Goal: Information Seeking & Learning: Learn about a topic

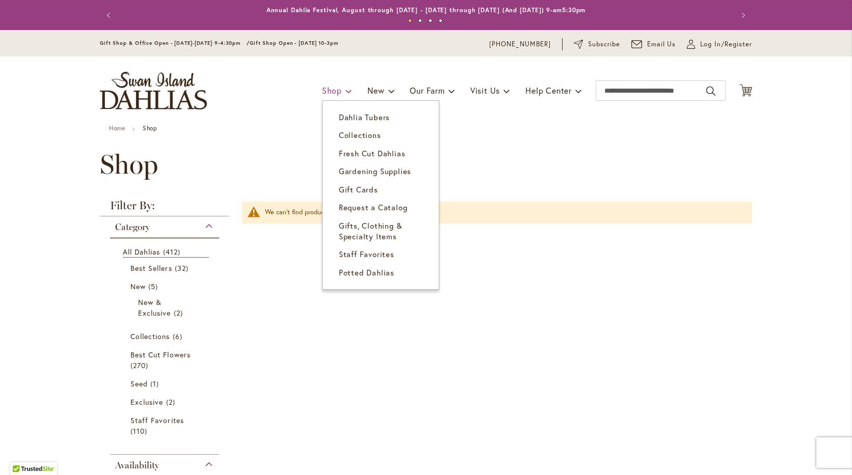
click at [328, 90] on span "Shop" at bounding box center [332, 90] width 20 height 11
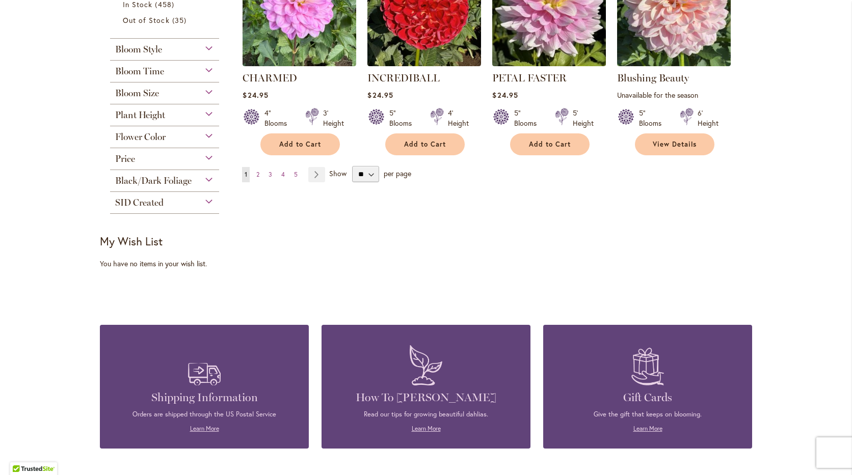
scroll to position [867, 0]
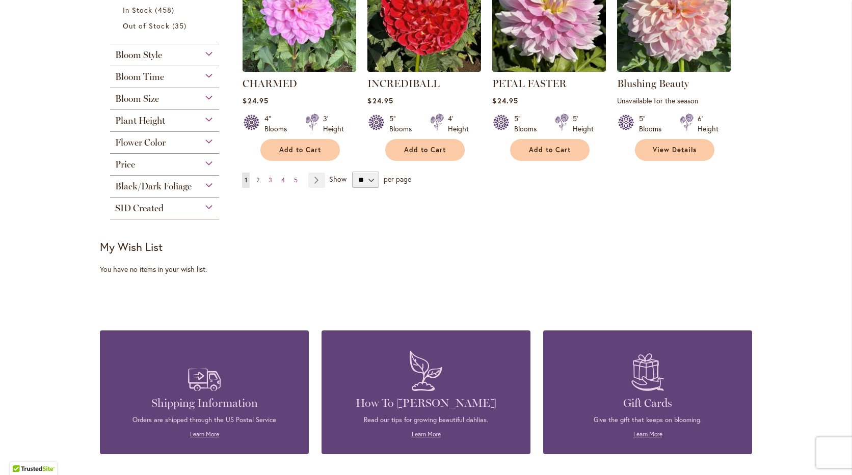
click at [256, 176] on span "2" at bounding box center [257, 180] width 3 height 8
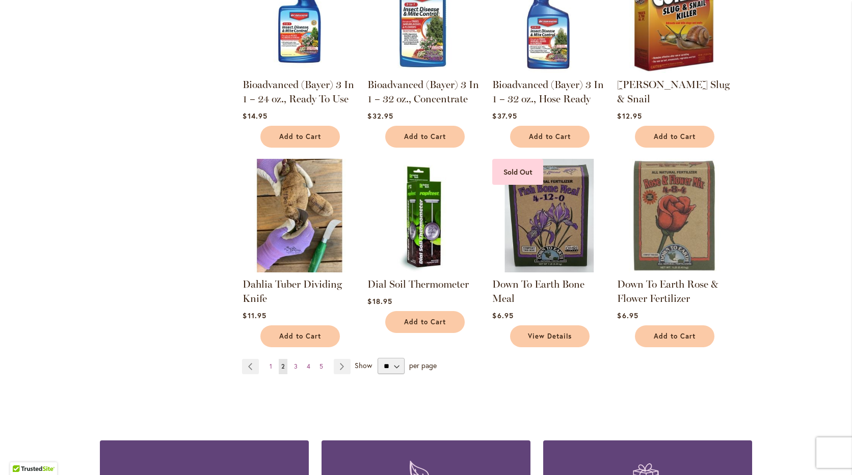
scroll to position [815, 0]
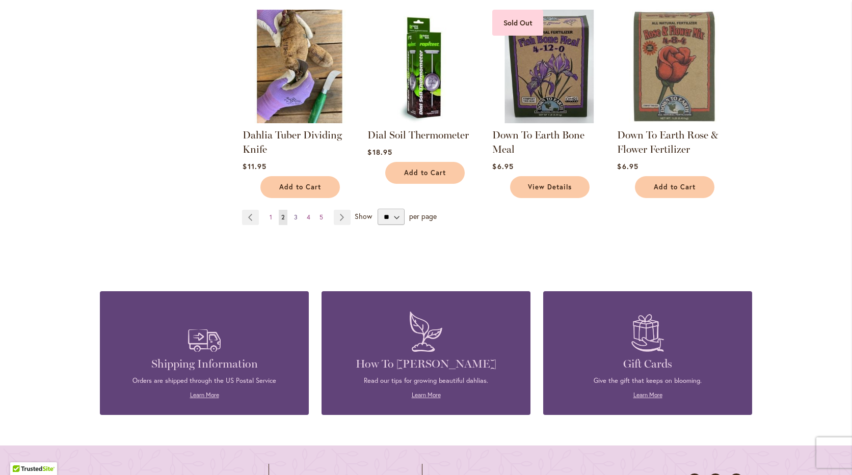
click at [291, 212] on link "Page 3" at bounding box center [295, 217] width 9 height 15
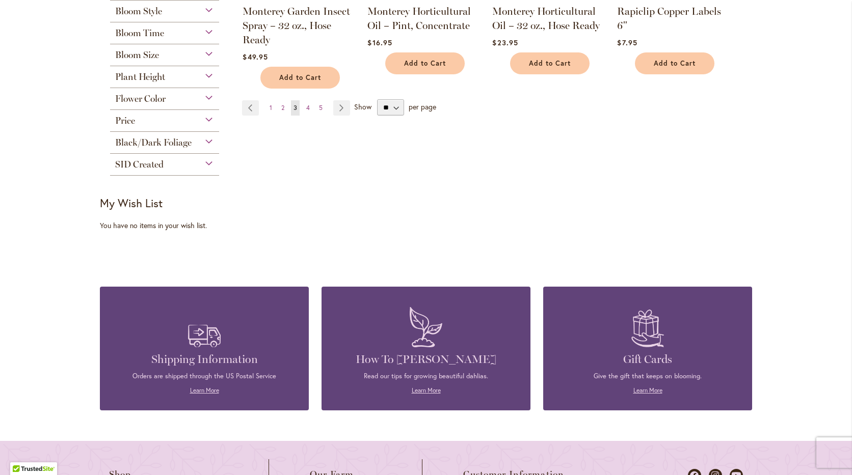
scroll to position [835, 0]
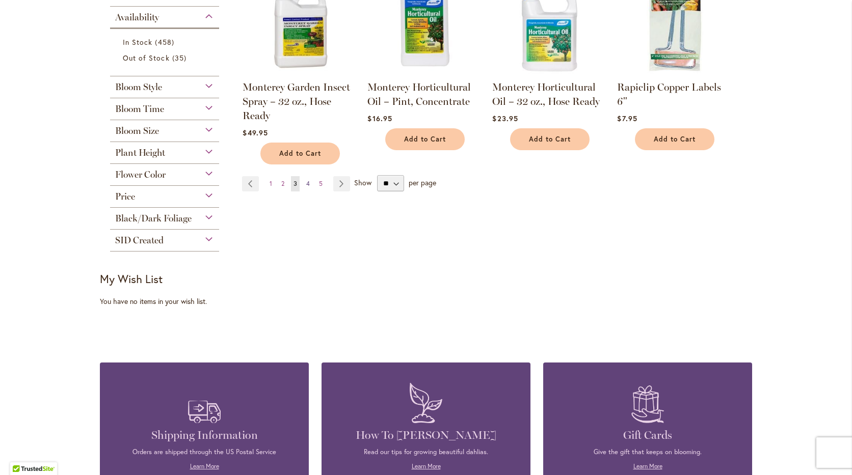
click at [306, 176] on link "Page 4" at bounding box center [308, 183] width 9 height 15
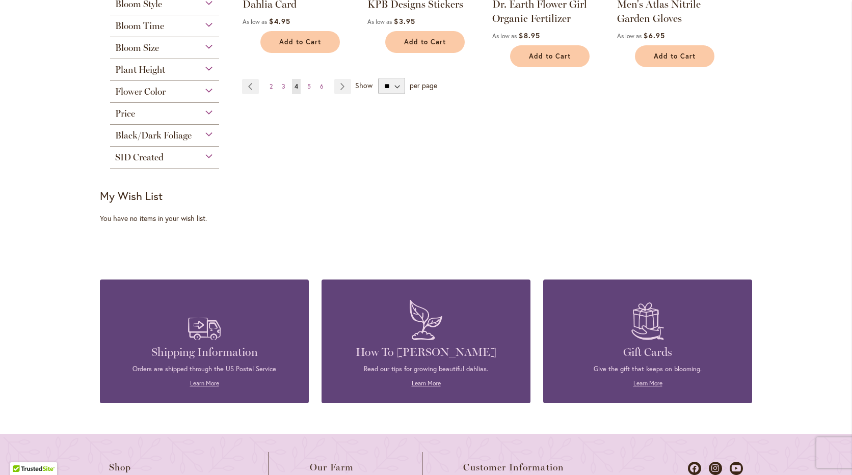
scroll to position [765, 0]
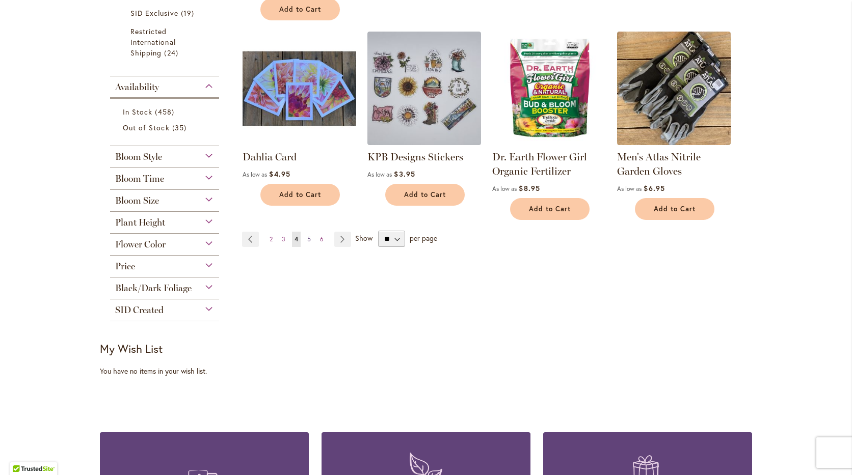
click at [307, 235] on span "5" at bounding box center [309, 239] width 4 height 8
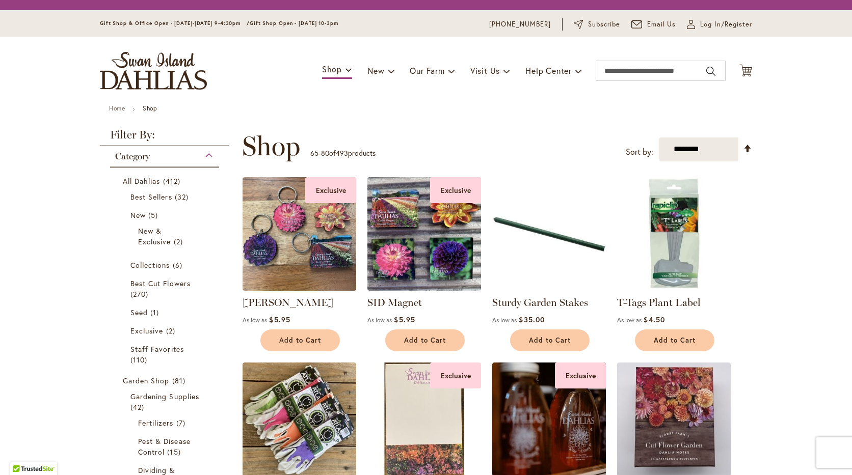
scroll to position [631, 0]
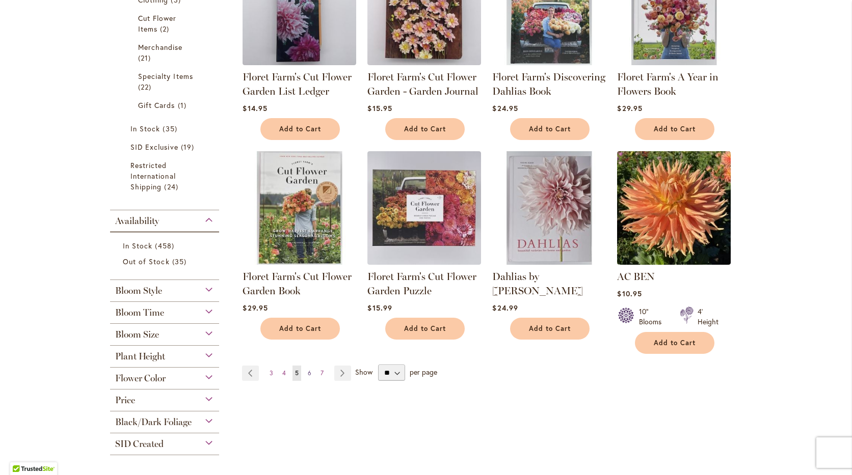
click at [308, 372] on span "6" at bounding box center [310, 373] width 4 height 8
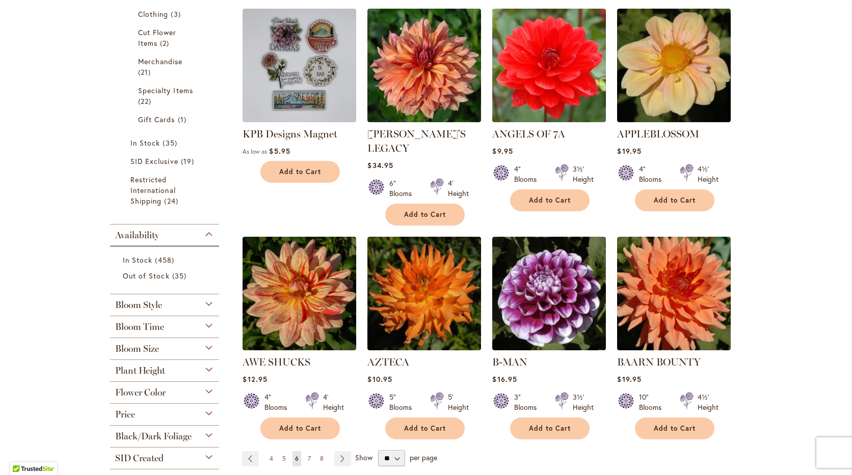
scroll to position [662, 0]
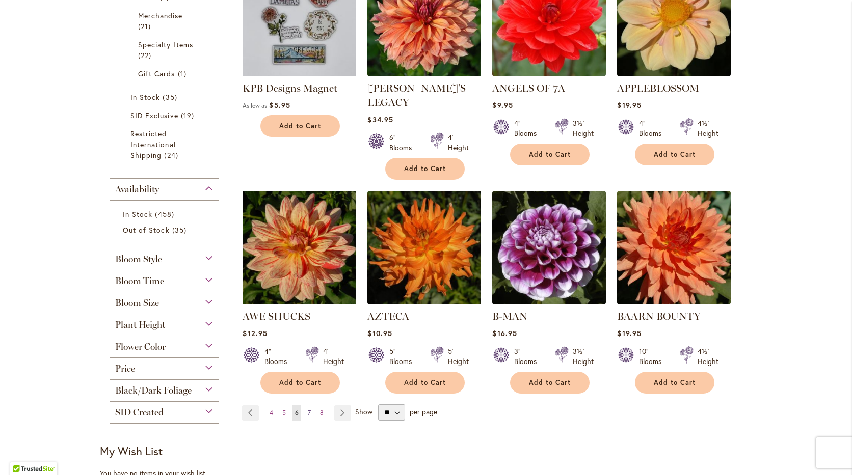
click at [308, 409] on span "7" at bounding box center [309, 413] width 3 height 8
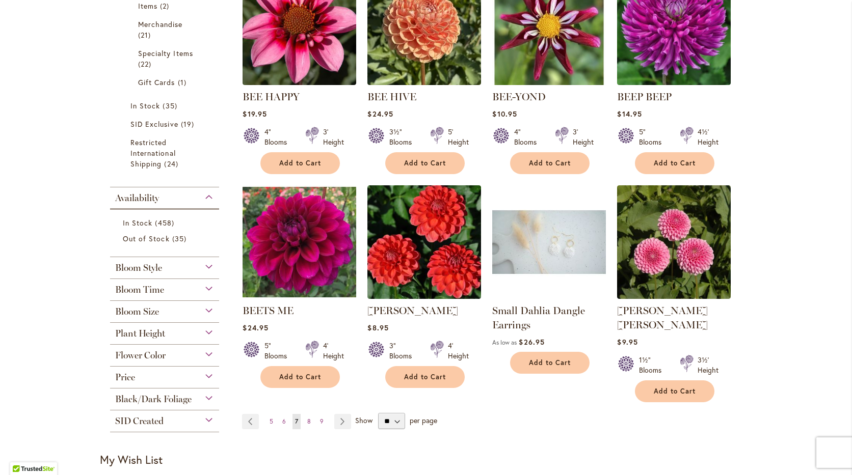
scroll to position [682, 0]
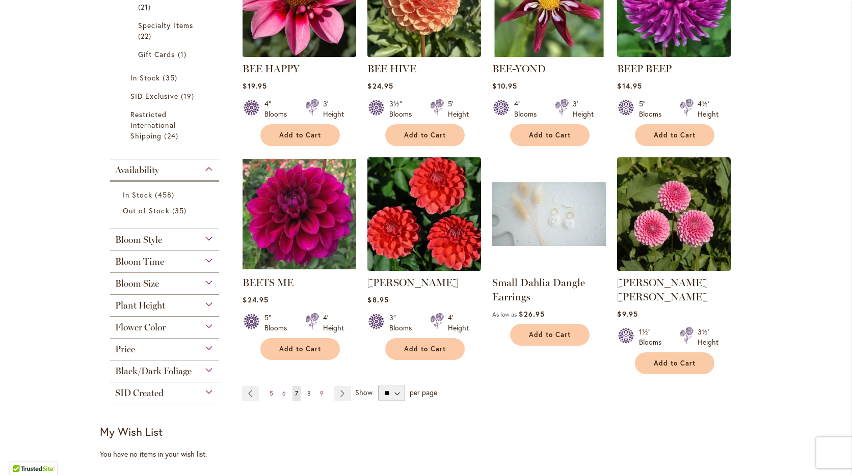
click at [307, 390] on span "8" at bounding box center [309, 394] width 4 height 8
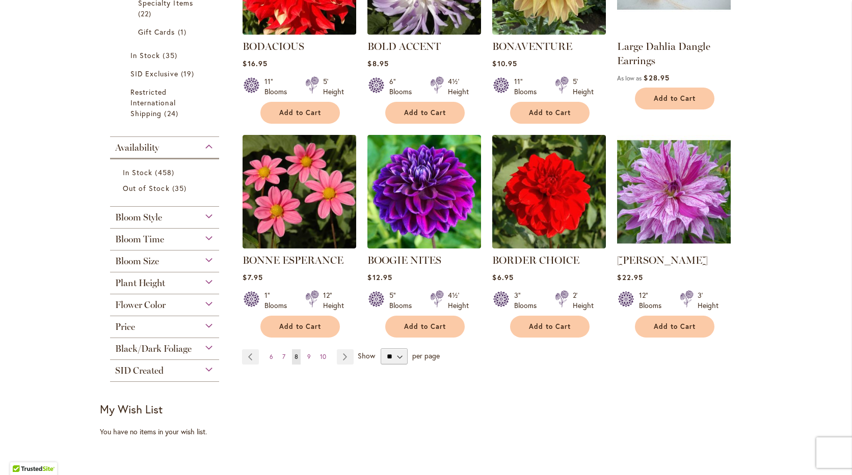
scroll to position [713, 0]
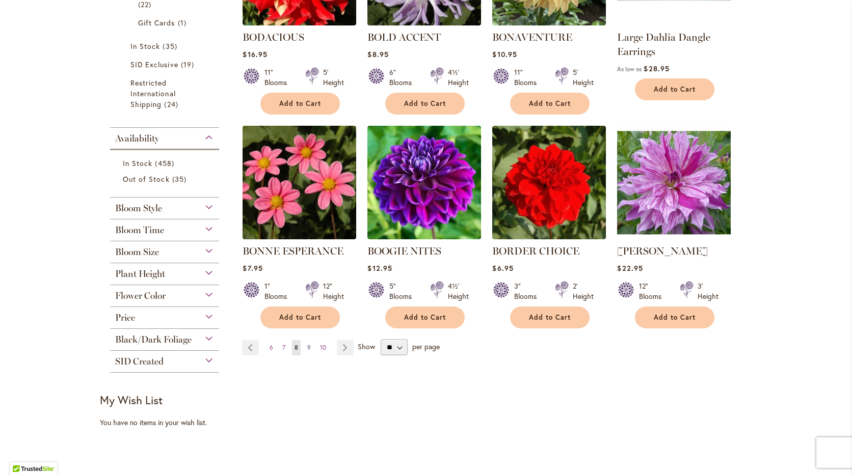
click at [307, 344] on span "9" at bounding box center [309, 348] width 4 height 8
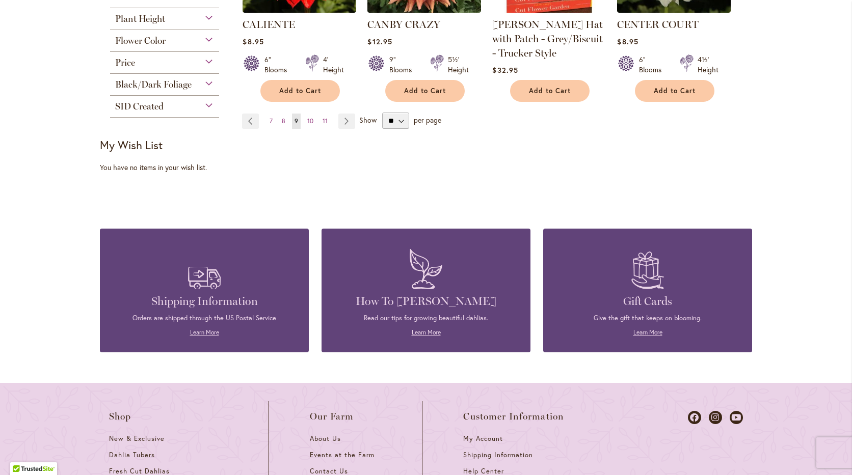
scroll to position [816, 0]
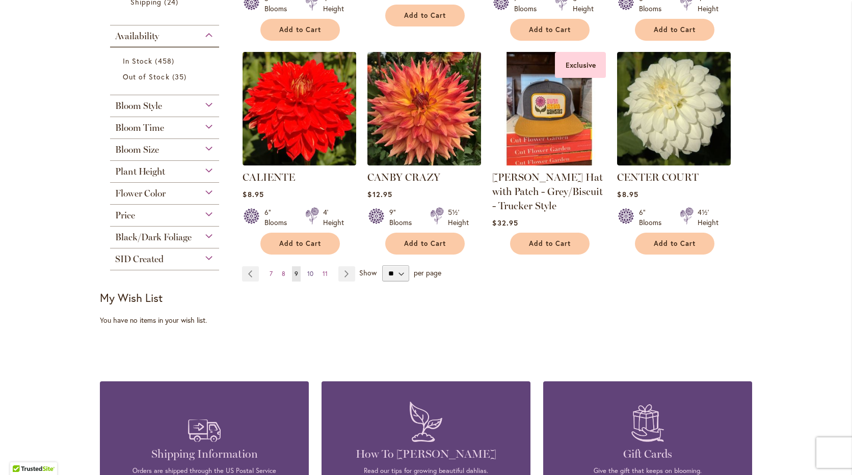
click at [307, 270] on span "10" at bounding box center [310, 274] width 6 height 8
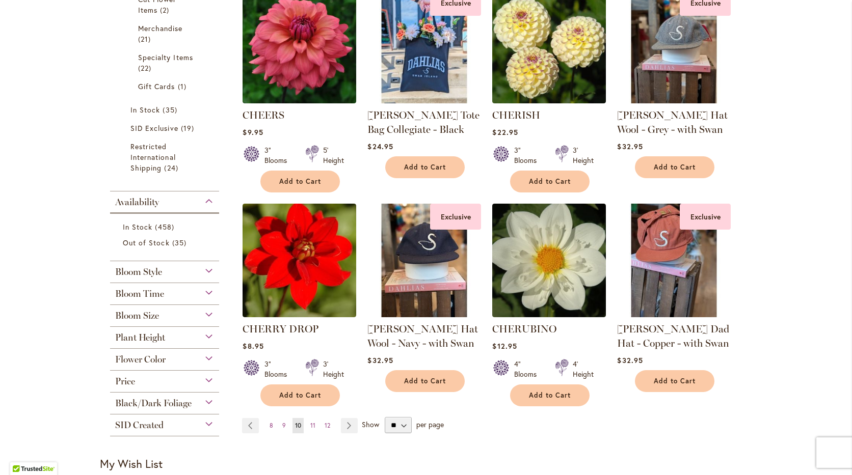
scroll to position [662, 0]
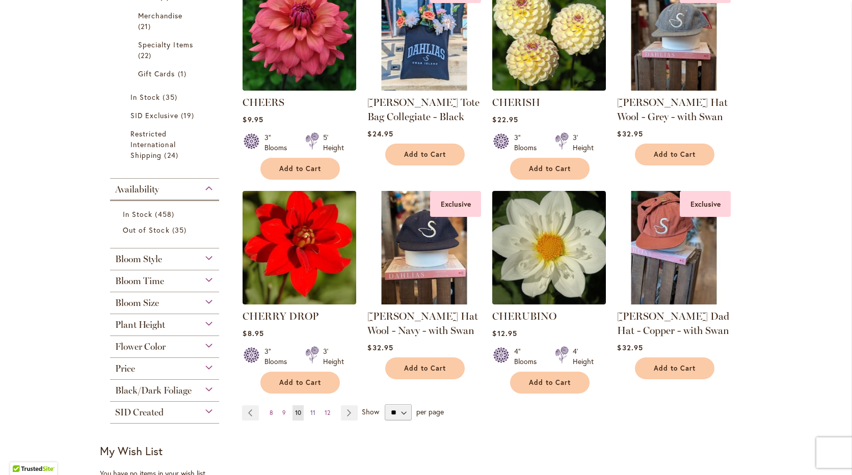
click at [310, 409] on span "11" at bounding box center [312, 413] width 5 height 8
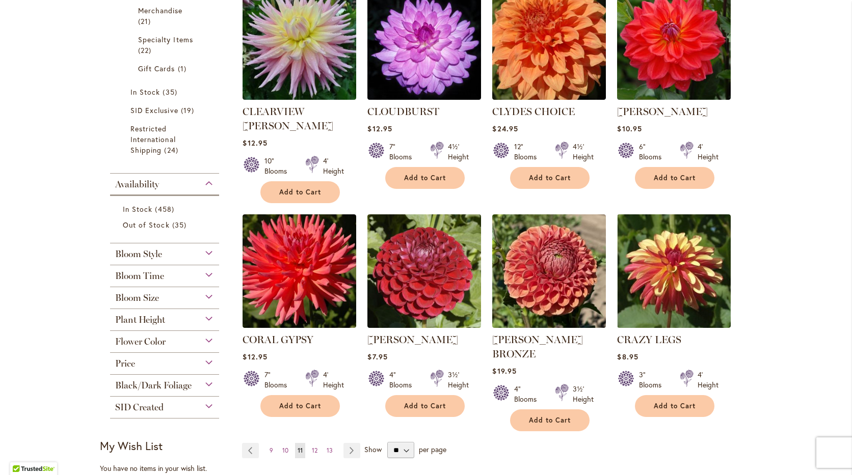
scroll to position [682, 0]
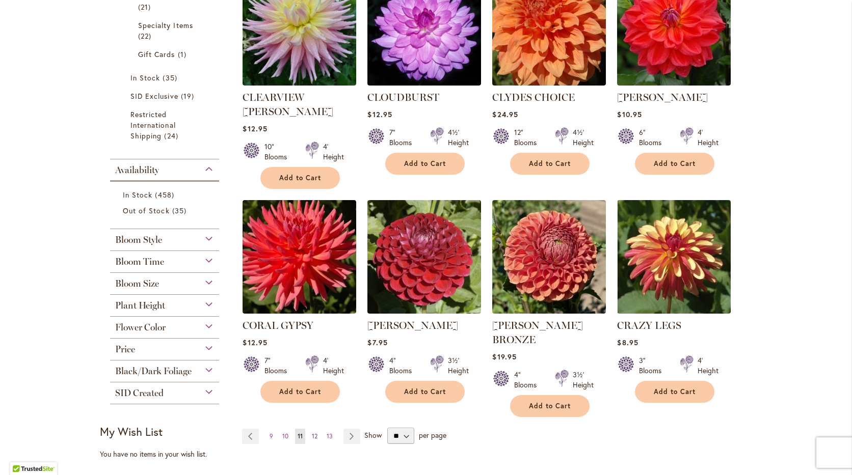
click at [312, 433] on span "12" at bounding box center [315, 437] width 6 height 8
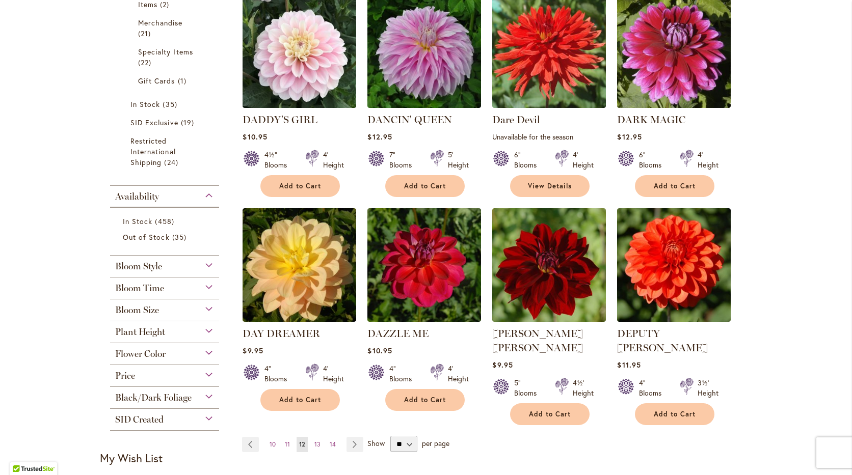
scroll to position [713, 0]
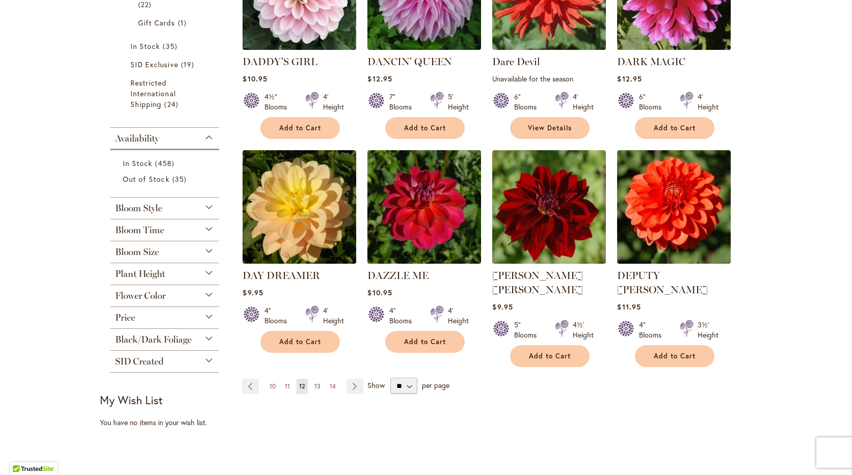
click at [314, 383] on span "13" at bounding box center [317, 387] width 6 height 8
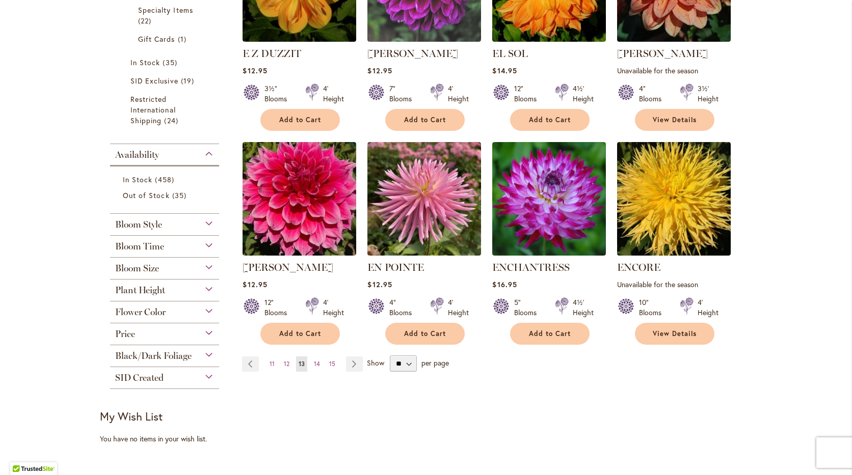
scroll to position [764, 0]
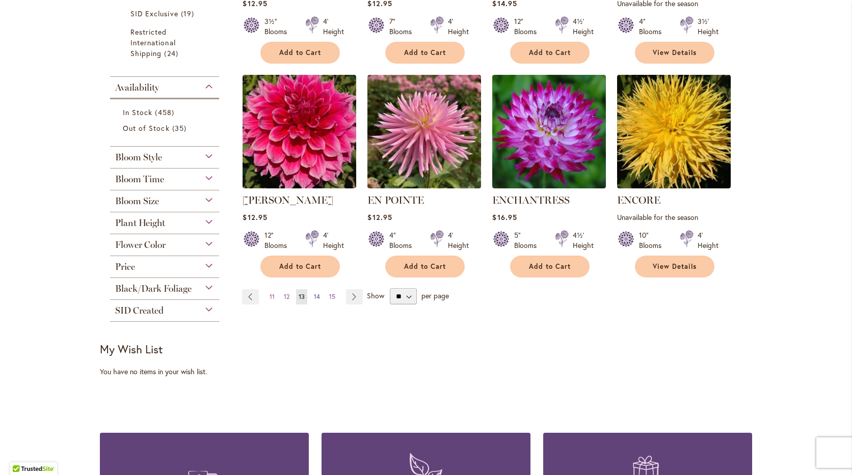
click at [314, 293] on span "14" at bounding box center [317, 297] width 6 height 8
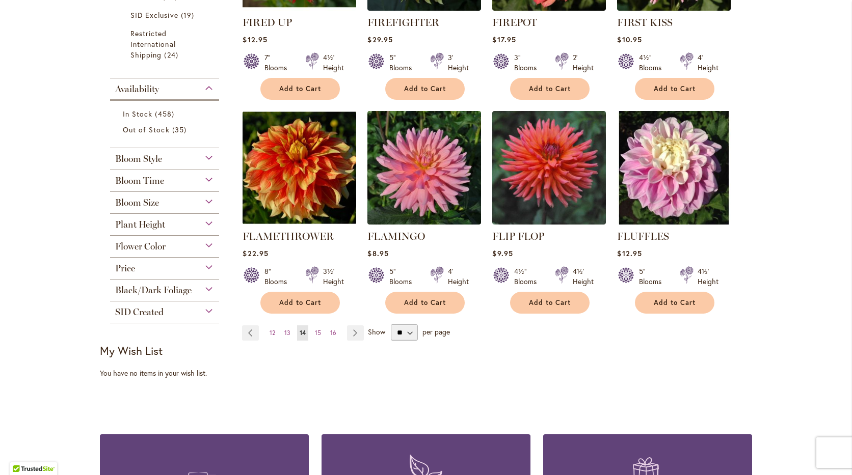
scroll to position [764, 0]
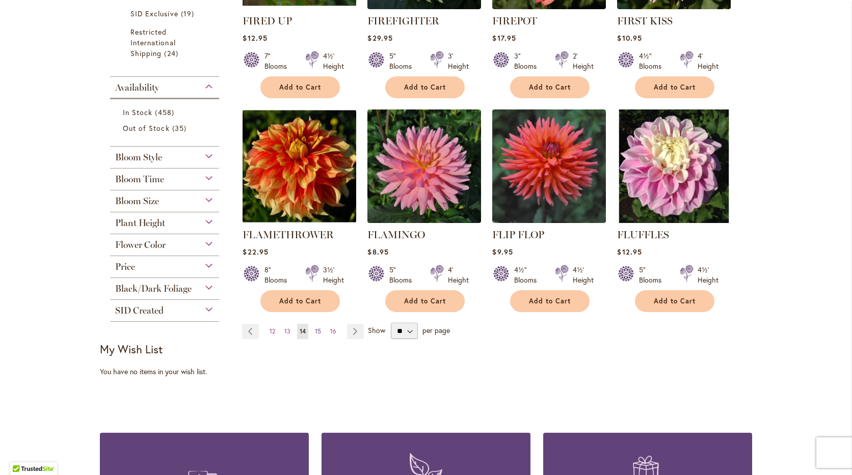
click at [315, 328] on span "15" at bounding box center [318, 332] width 6 height 8
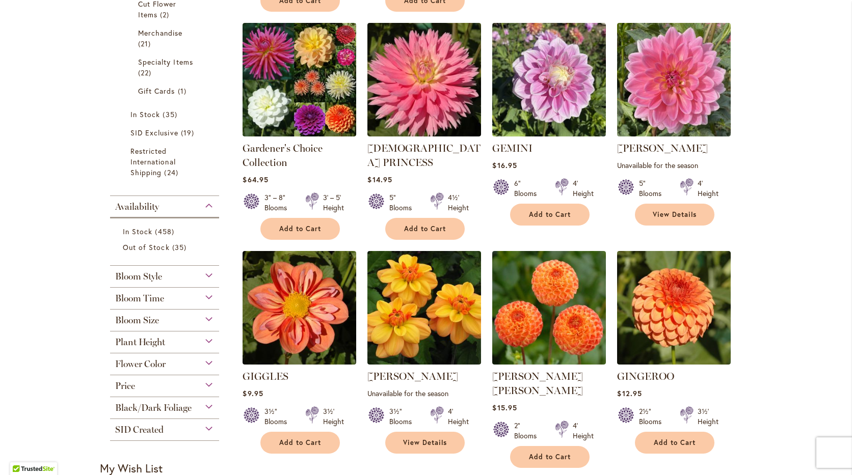
scroll to position [662, 0]
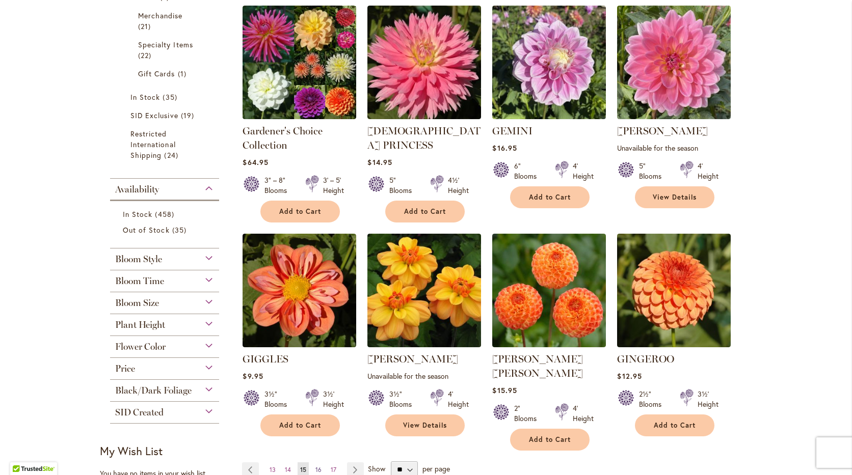
click at [315, 466] on span "16" at bounding box center [318, 470] width 6 height 8
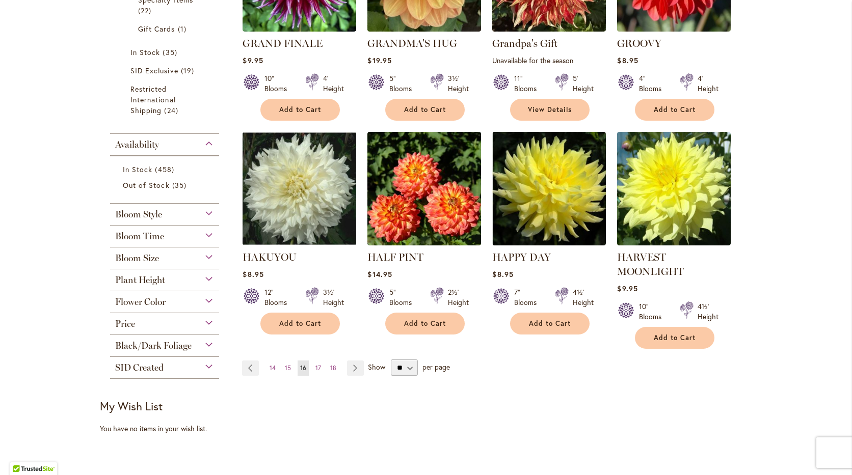
scroll to position [713, 0]
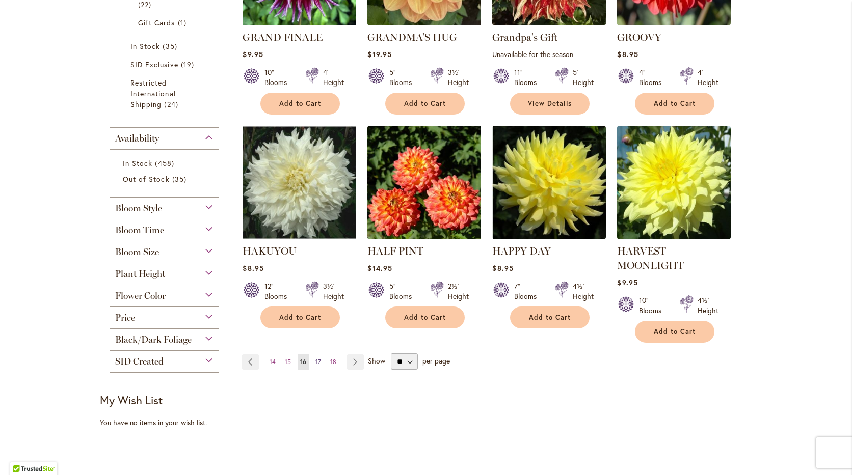
click at [315, 360] on span "17" at bounding box center [318, 362] width 6 height 8
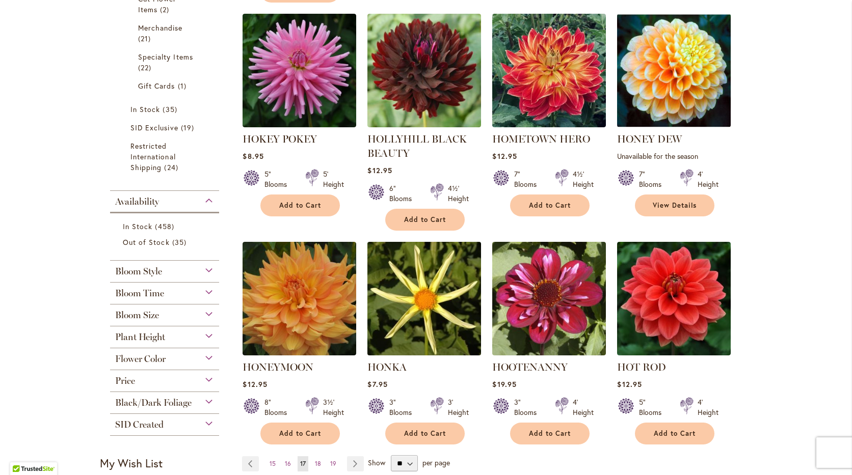
scroll to position [662, 0]
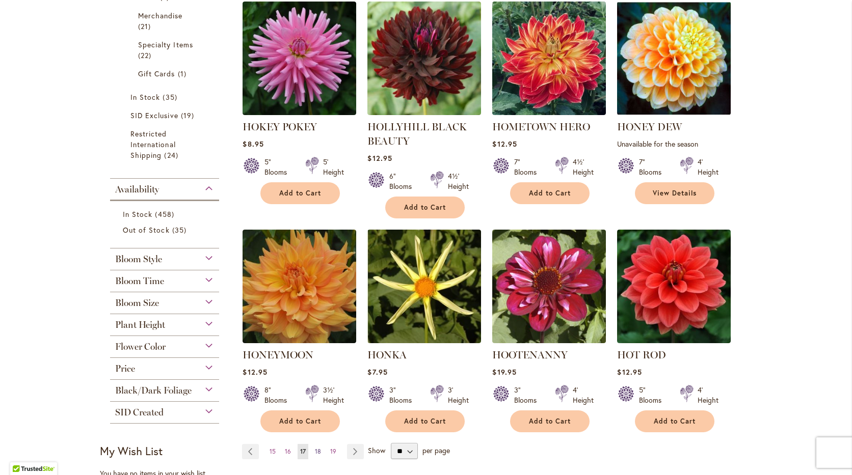
click at [315, 448] on span "18" at bounding box center [318, 452] width 6 height 8
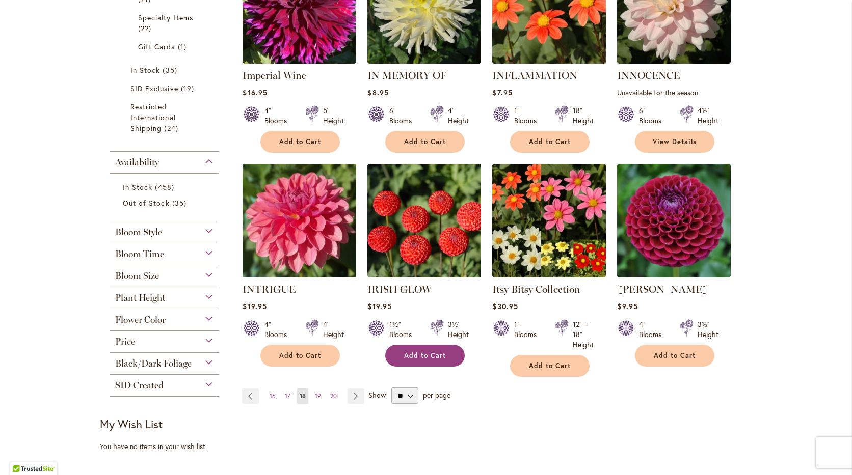
scroll to position [713, 0]
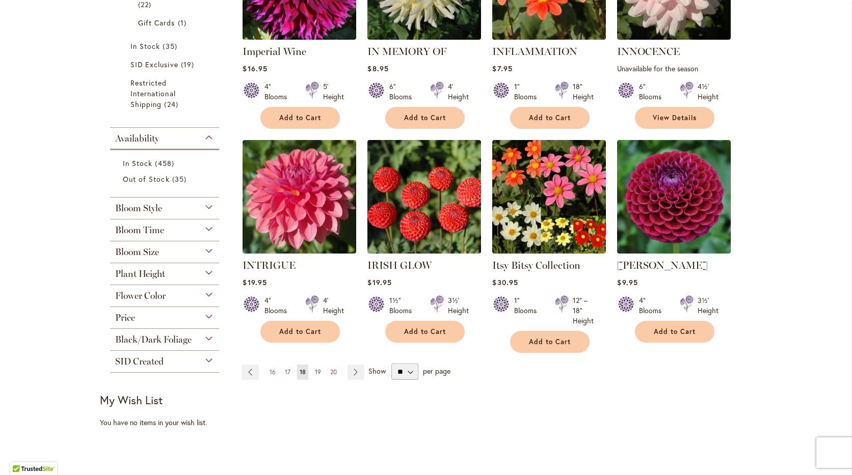
click at [315, 368] on span "19" at bounding box center [318, 372] width 6 height 8
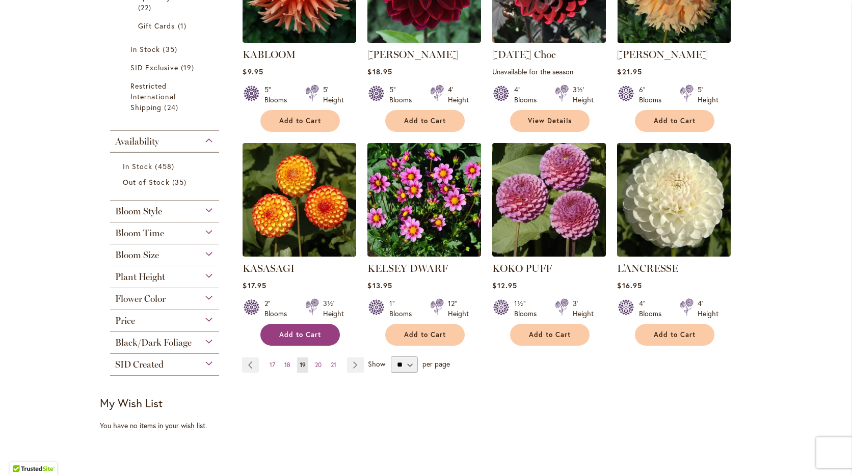
scroll to position [713, 0]
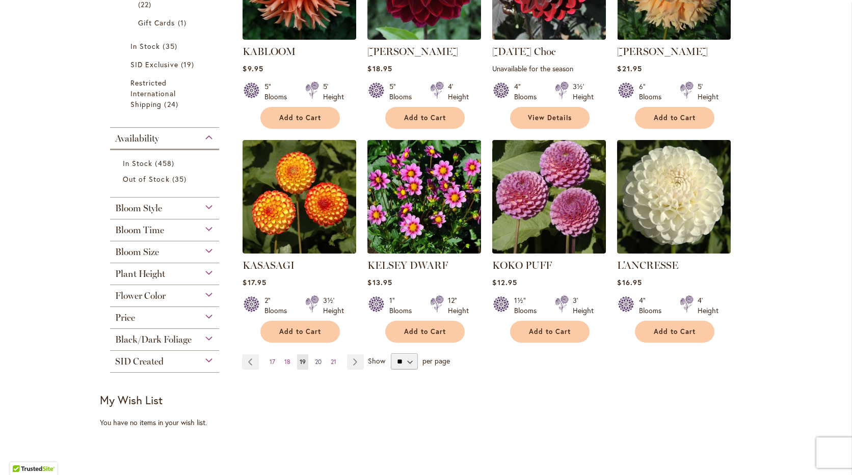
click at [315, 358] on span "20" at bounding box center [318, 362] width 7 height 8
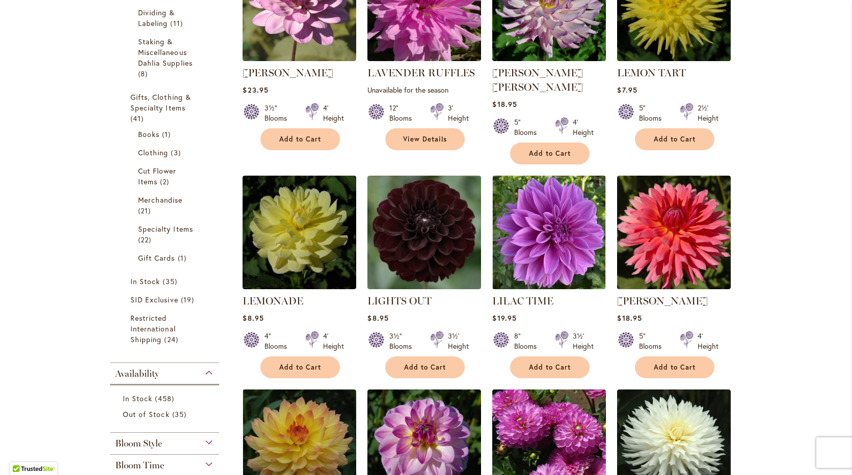
scroll to position [631, 0]
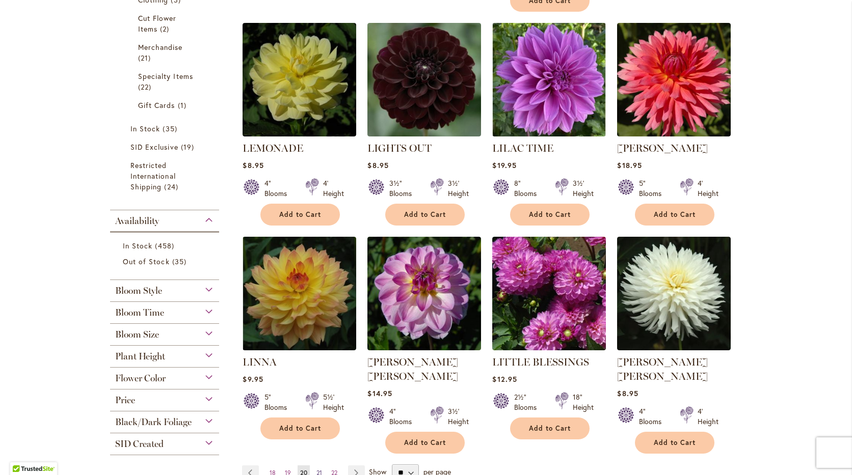
click at [316, 469] on span "21" at bounding box center [319, 473] width 6 height 8
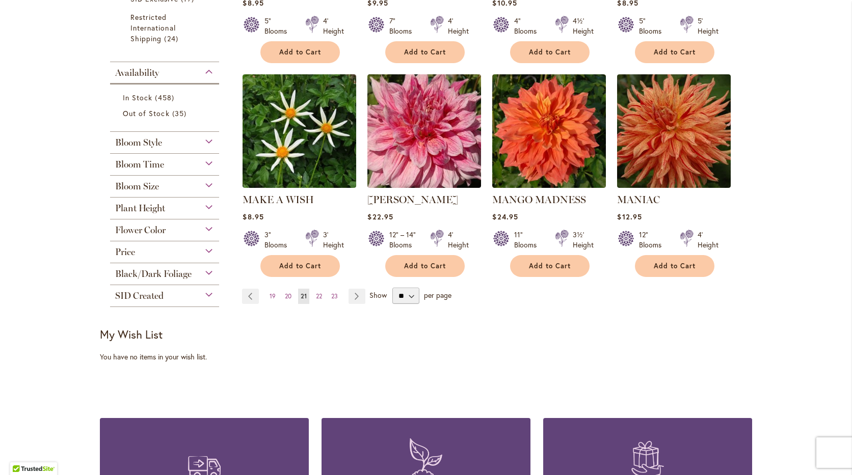
scroll to position [784, 0]
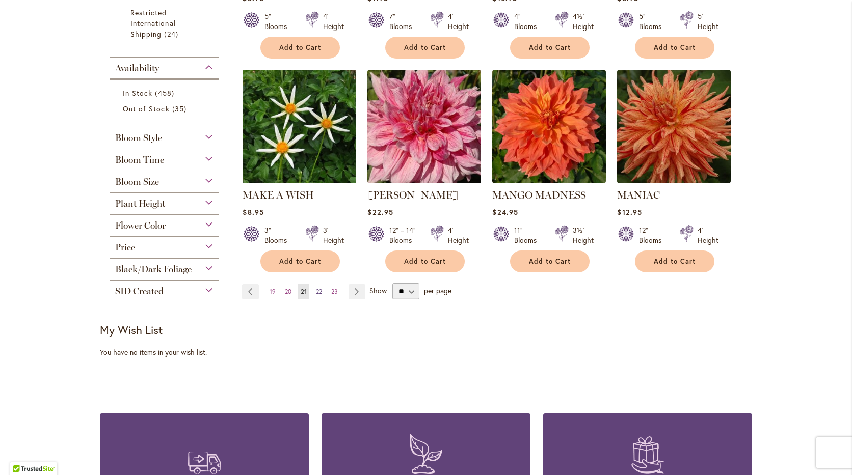
click at [316, 288] on span "22" at bounding box center [319, 292] width 6 height 8
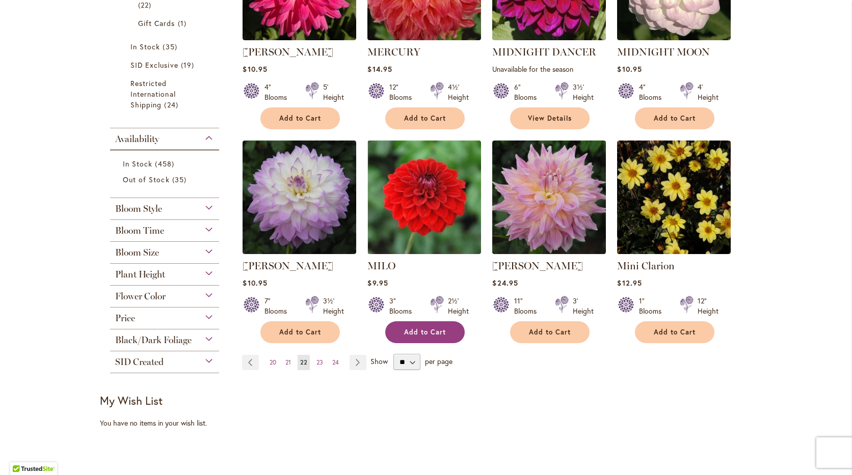
scroll to position [713, 0]
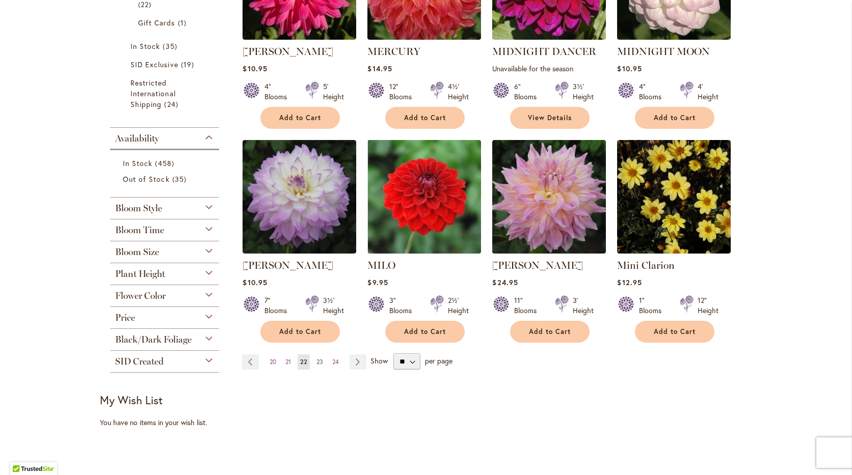
click at [316, 358] on span "23" at bounding box center [319, 362] width 7 height 8
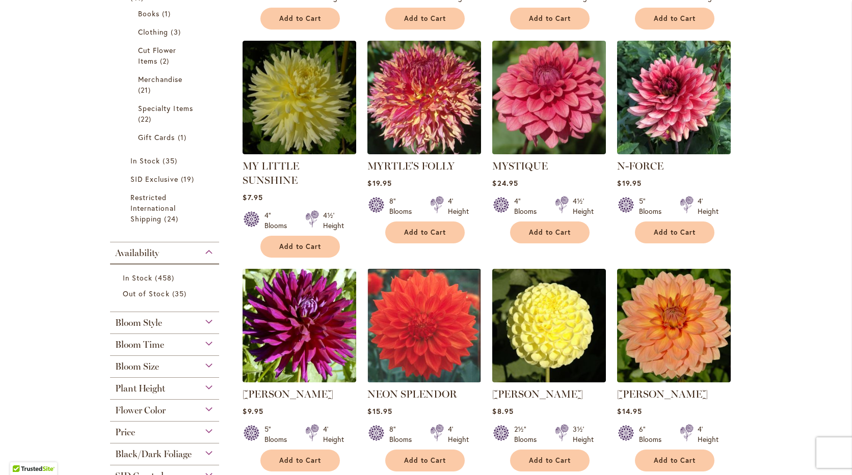
scroll to position [662, 0]
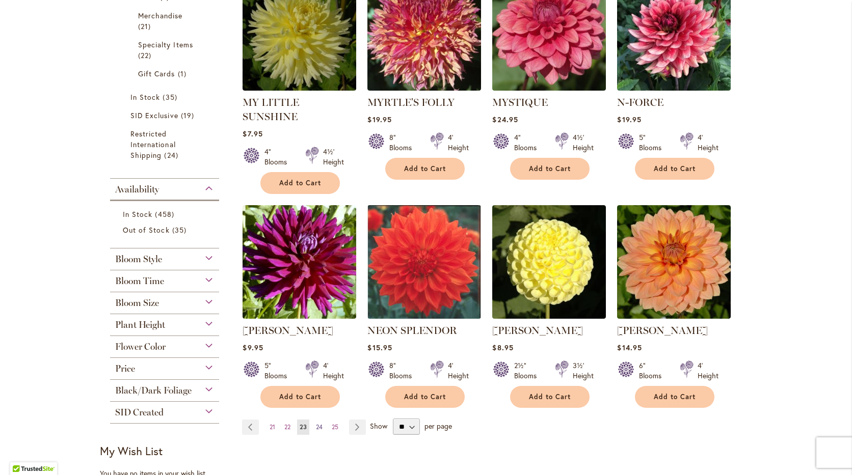
click at [316, 423] on span "24" at bounding box center [319, 427] width 7 height 8
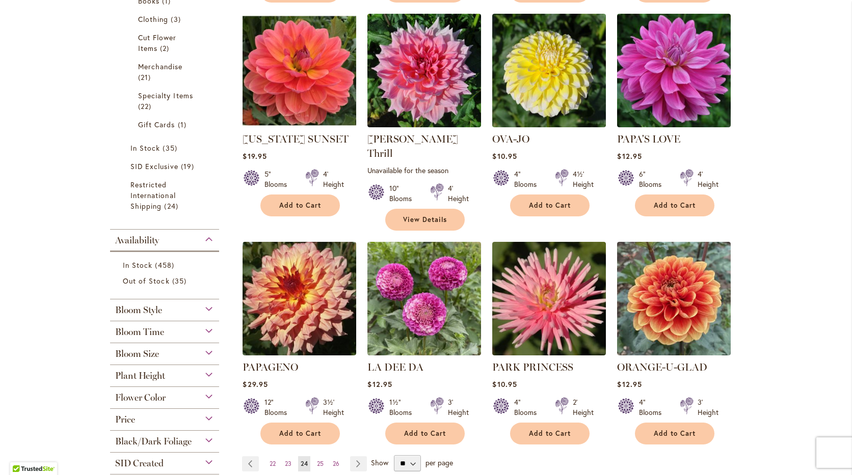
scroll to position [764, 0]
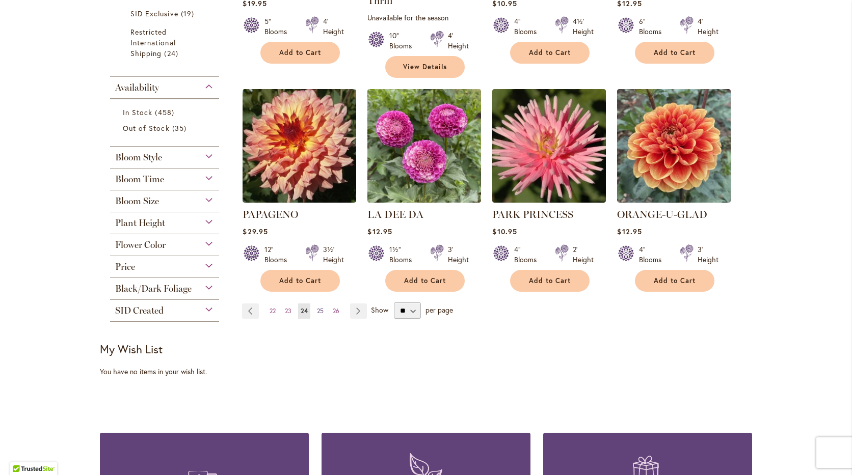
click at [317, 307] on span "25" at bounding box center [320, 311] width 7 height 8
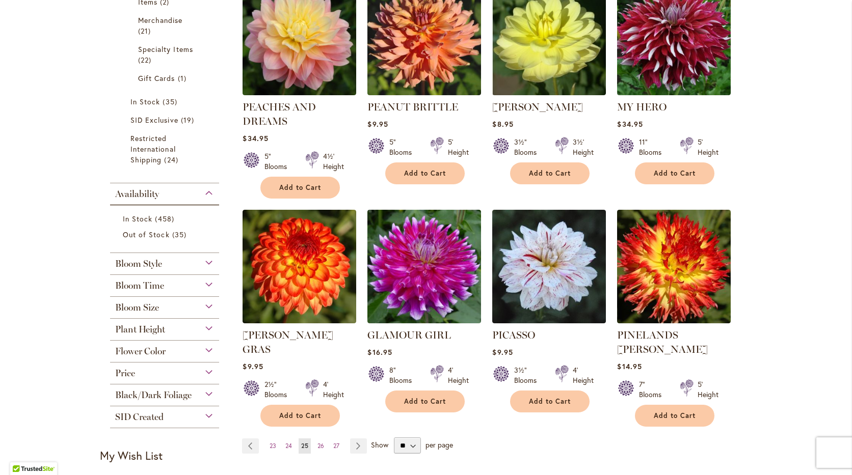
scroll to position [764, 0]
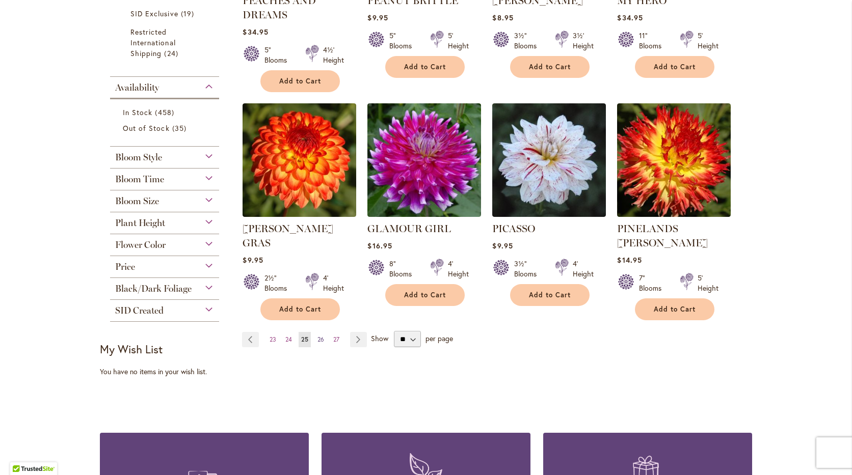
click at [317, 336] on span "26" at bounding box center [320, 340] width 7 height 8
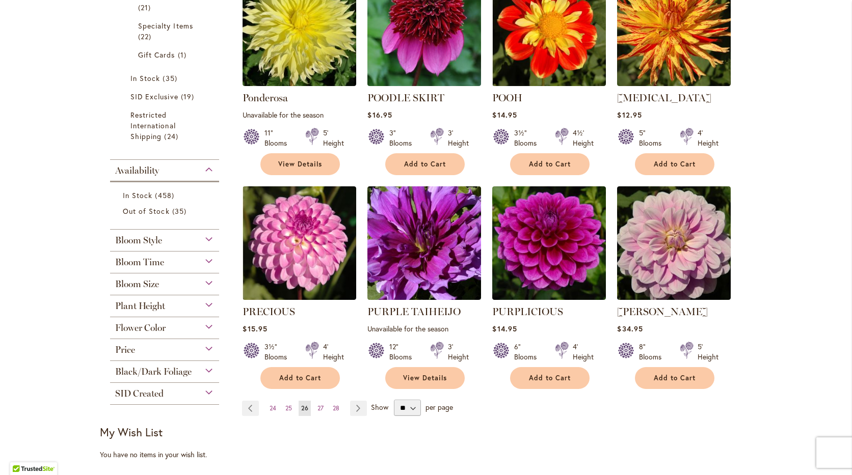
scroll to position [682, 0]
click at [317, 404] on span "27" at bounding box center [320, 408] width 6 height 8
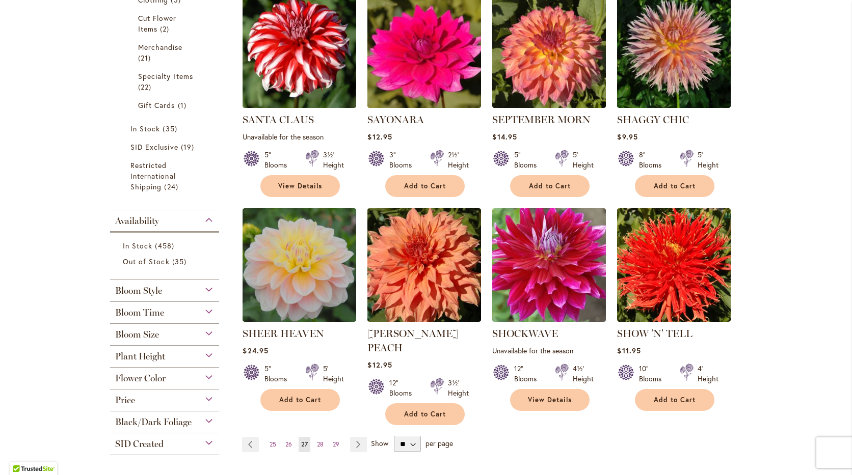
scroll to position [784, 0]
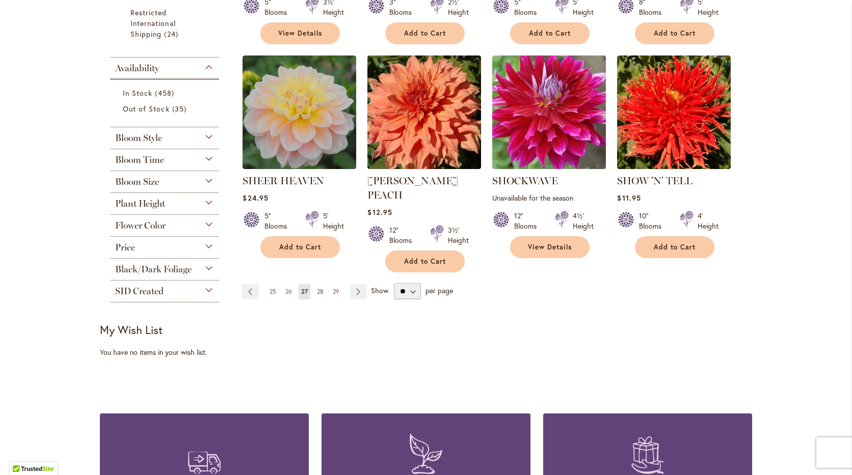
click at [317, 288] on span "28" at bounding box center [320, 292] width 7 height 8
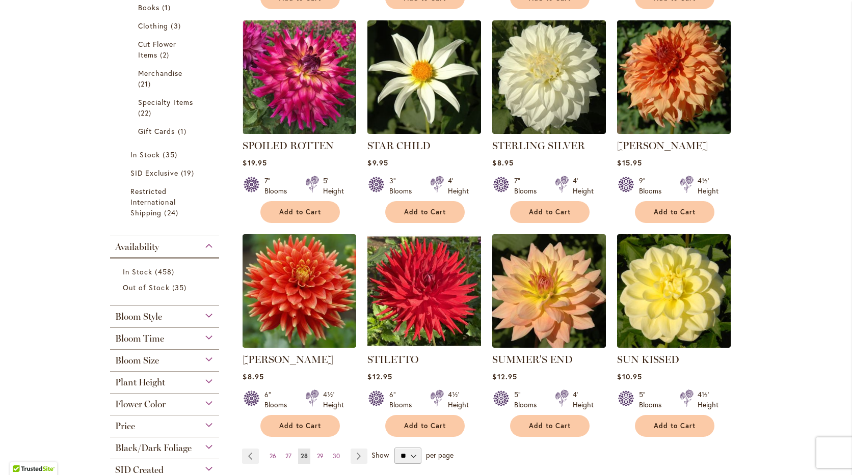
scroll to position [662, 0]
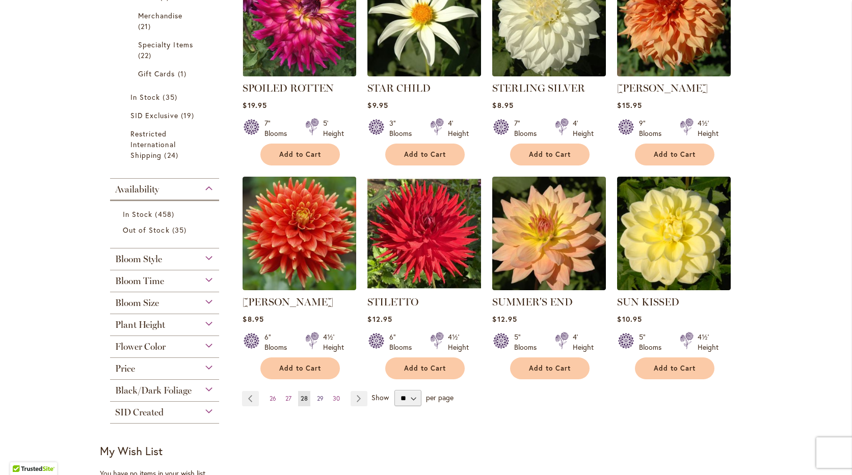
click at [317, 395] on span "29" at bounding box center [320, 399] width 7 height 8
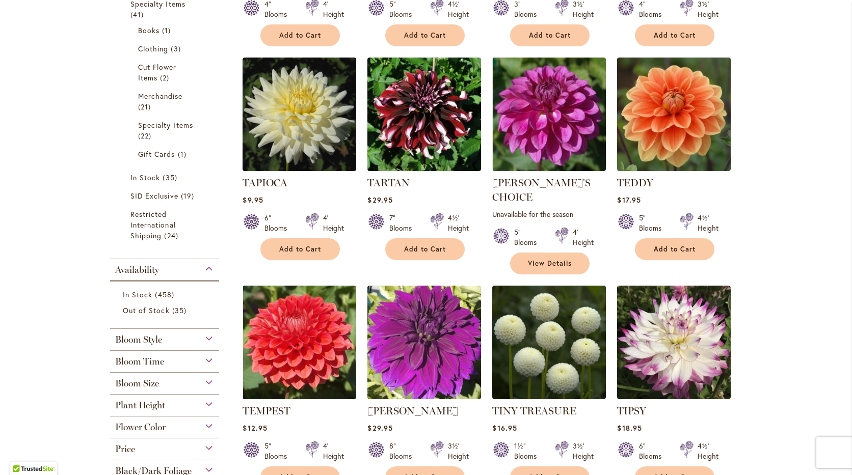
scroll to position [733, 0]
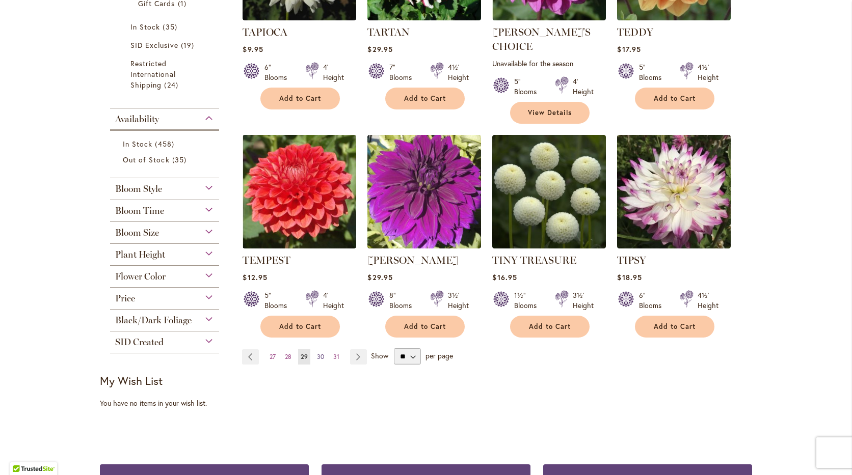
click at [317, 353] on span "30" at bounding box center [320, 357] width 7 height 8
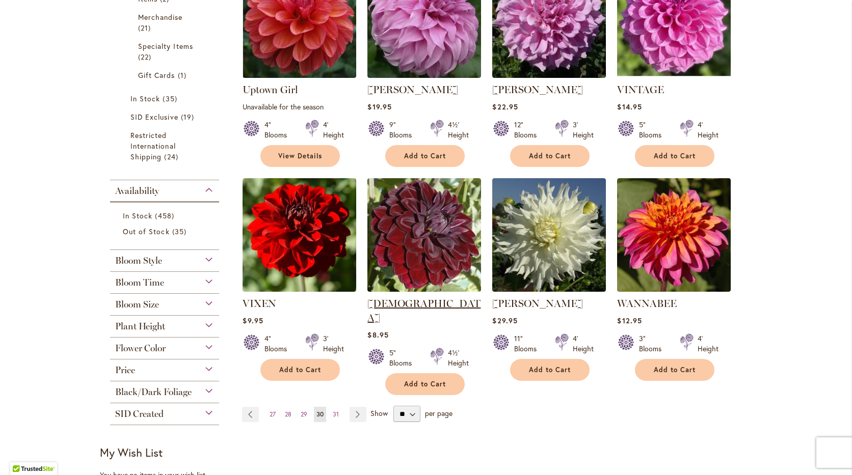
scroll to position [662, 0]
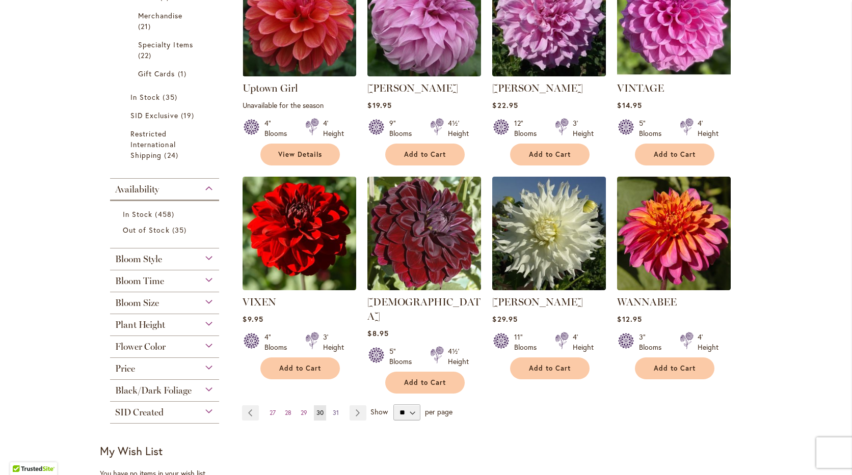
click at [333, 409] on span "31" at bounding box center [336, 413] width 6 height 8
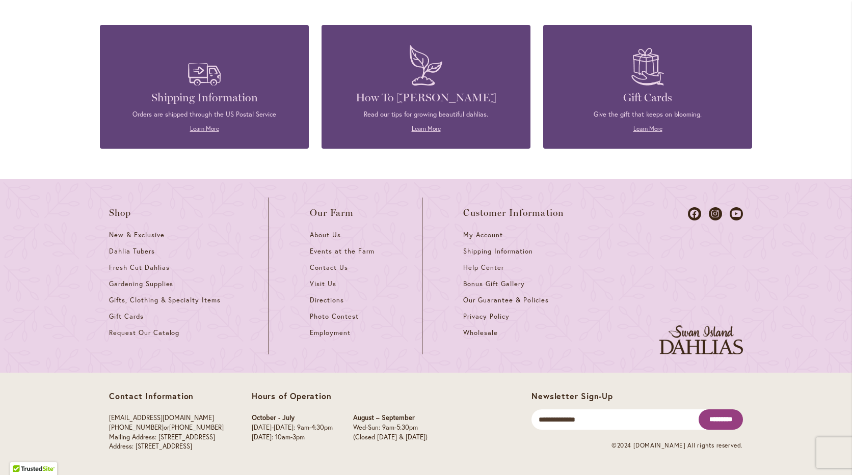
scroll to position [918, 0]
